Goal: Find specific page/section: Find specific page/section

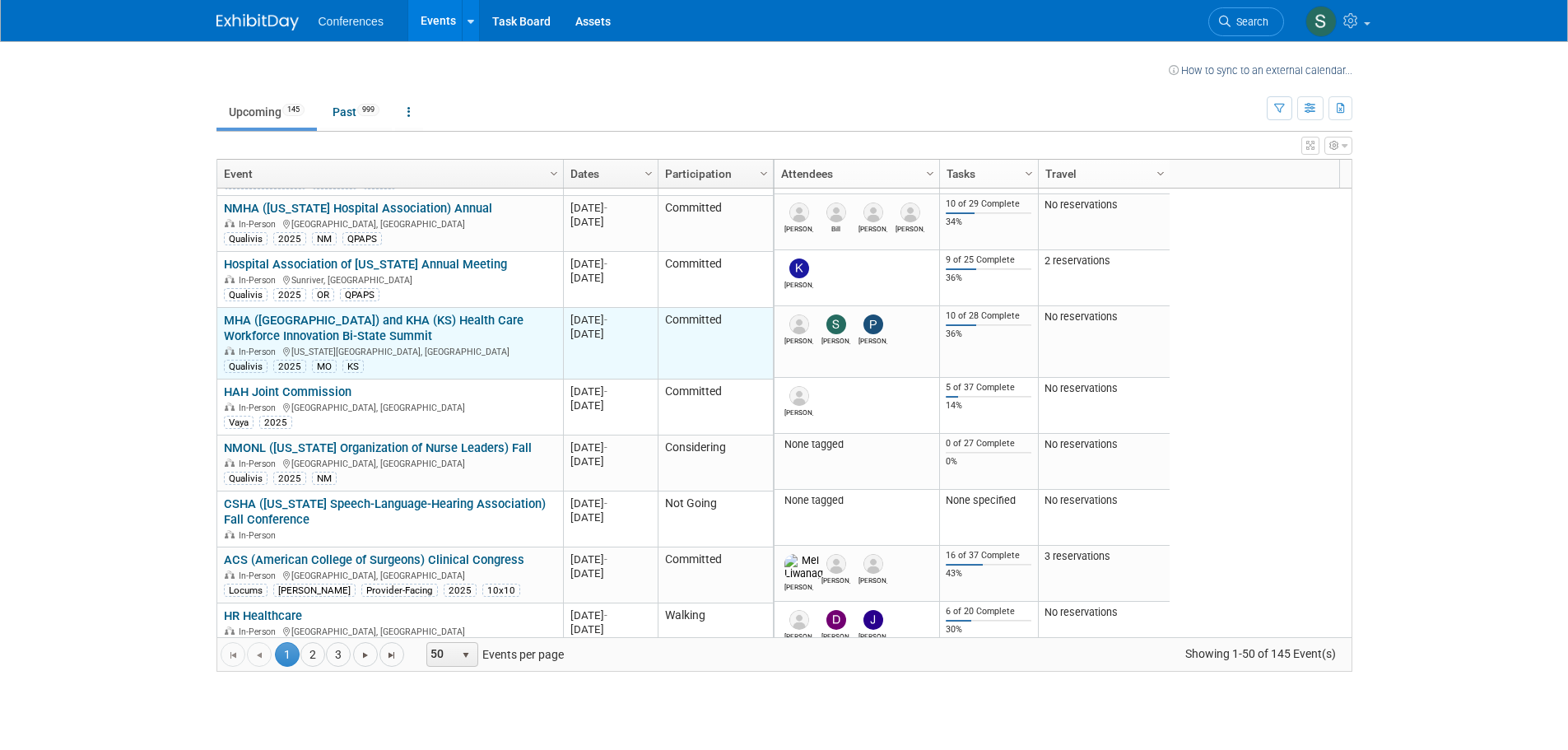
scroll to position [2502, 0]
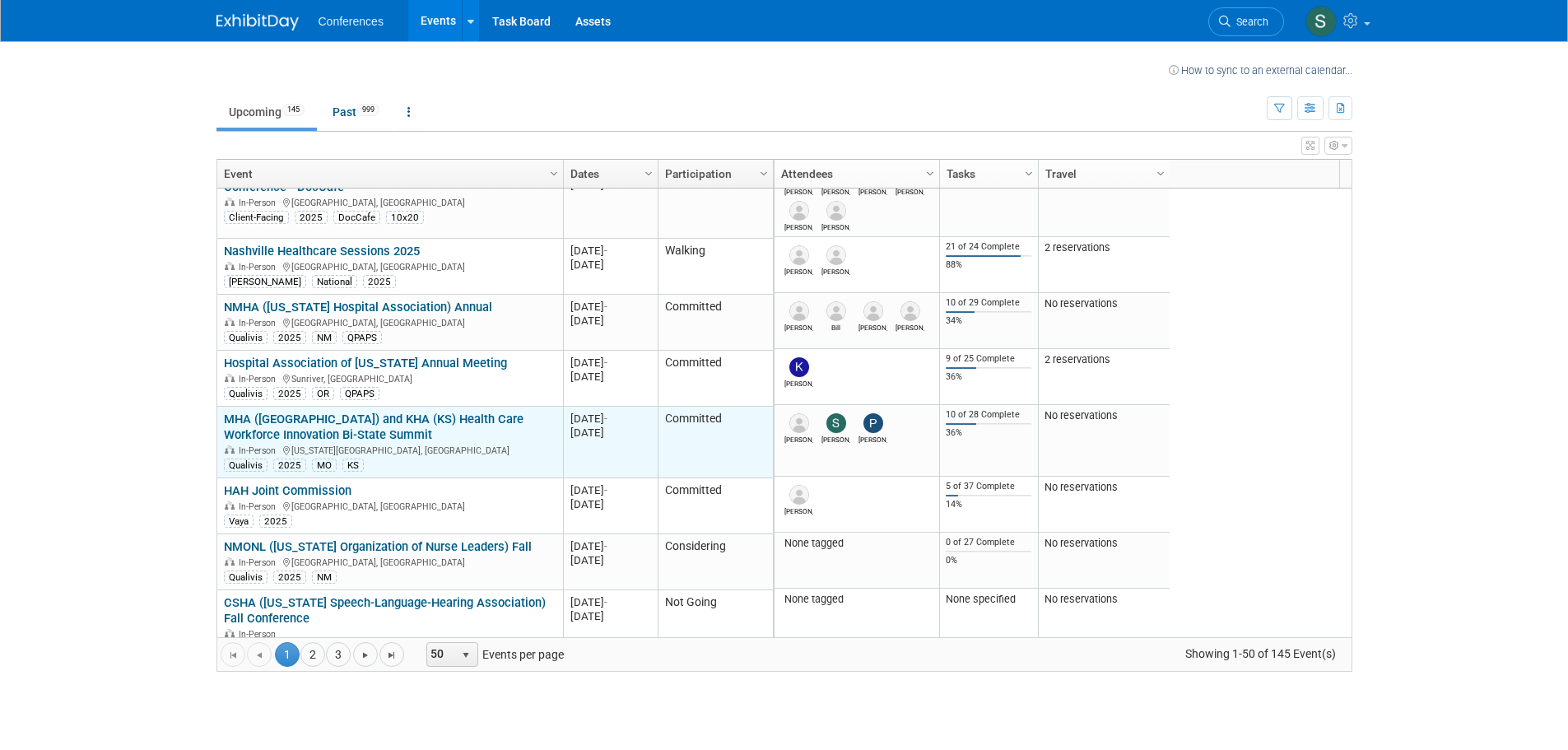
click at [288, 411] on link "MHA ([GEOGRAPHIC_DATA]) and KHA (KS) Health Care Workforce Innovation Bi-State …" at bounding box center [374, 426] width 300 height 30
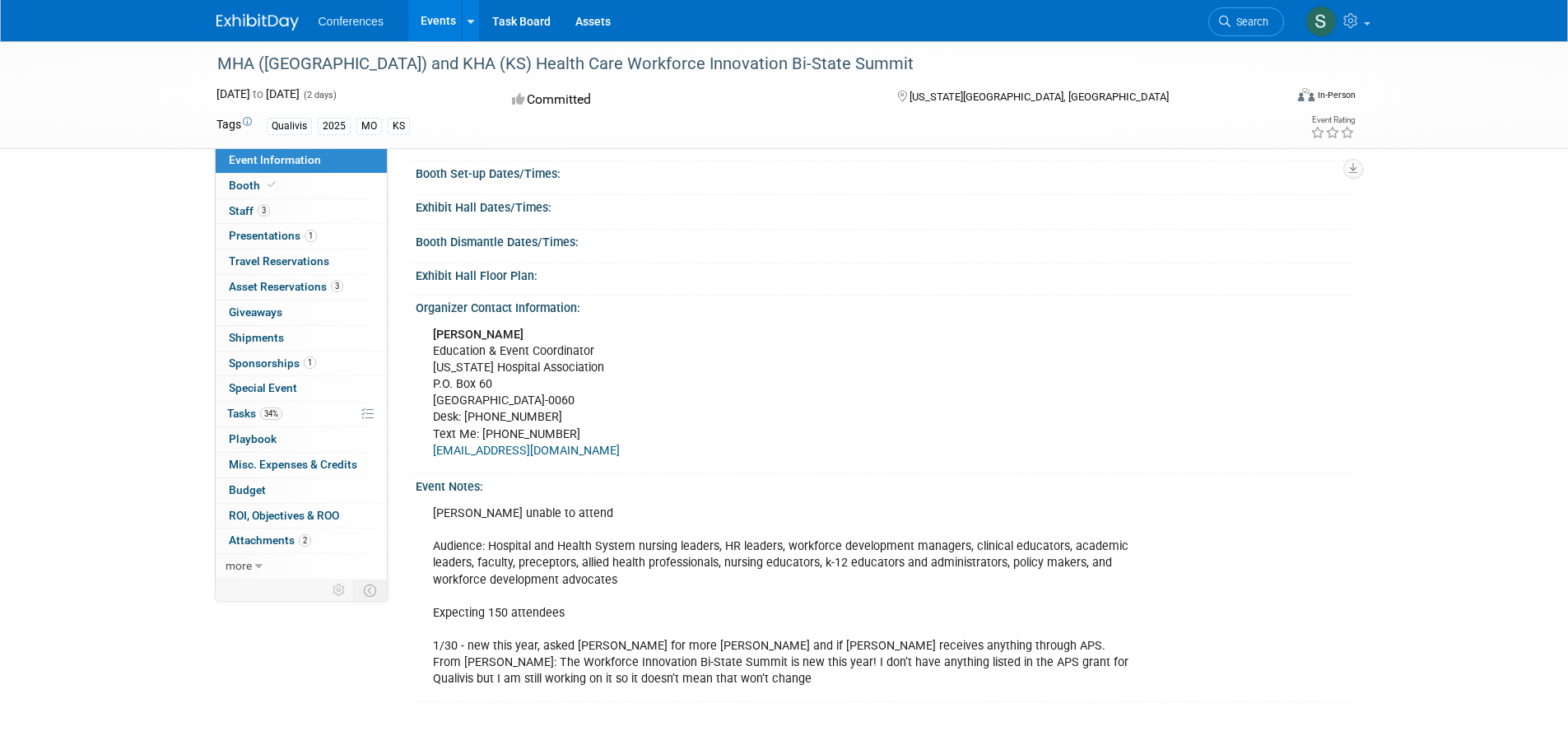
scroll to position [576, 0]
